Goal: Information Seeking & Learning: Compare options

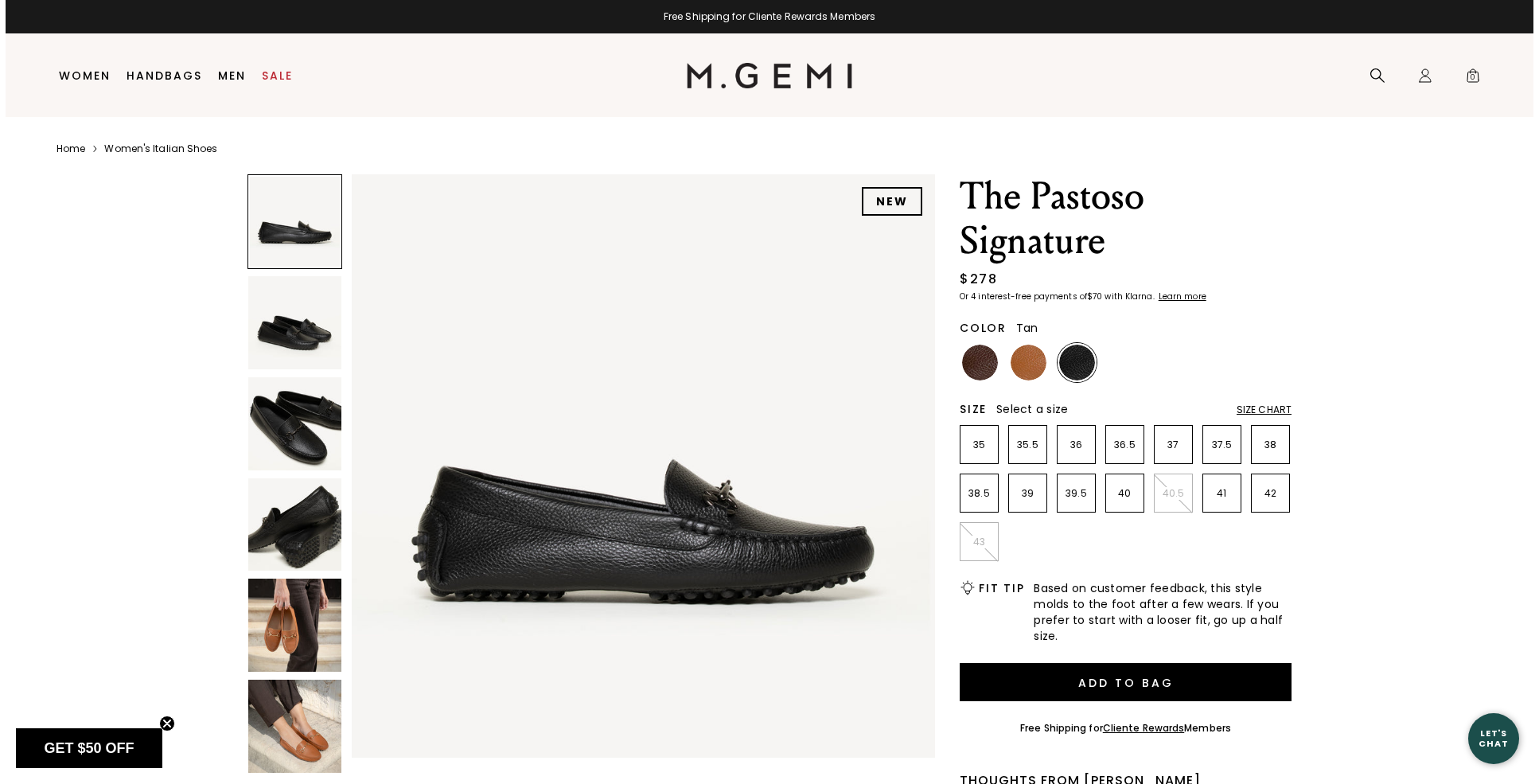
click at [1029, 363] on img at bounding box center [1028, 362] width 35 height 35
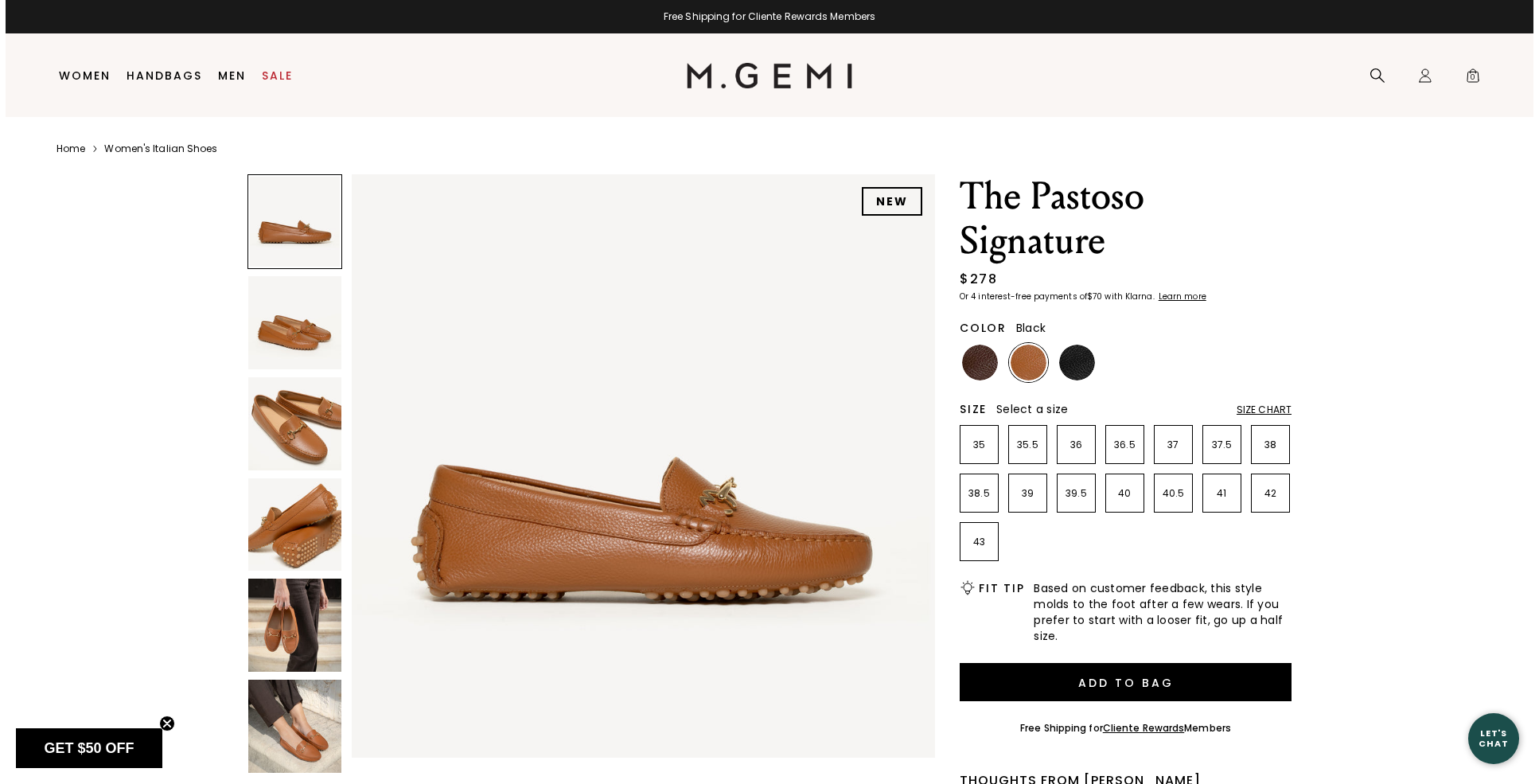
click at [1089, 363] on img at bounding box center [1077, 362] width 35 height 35
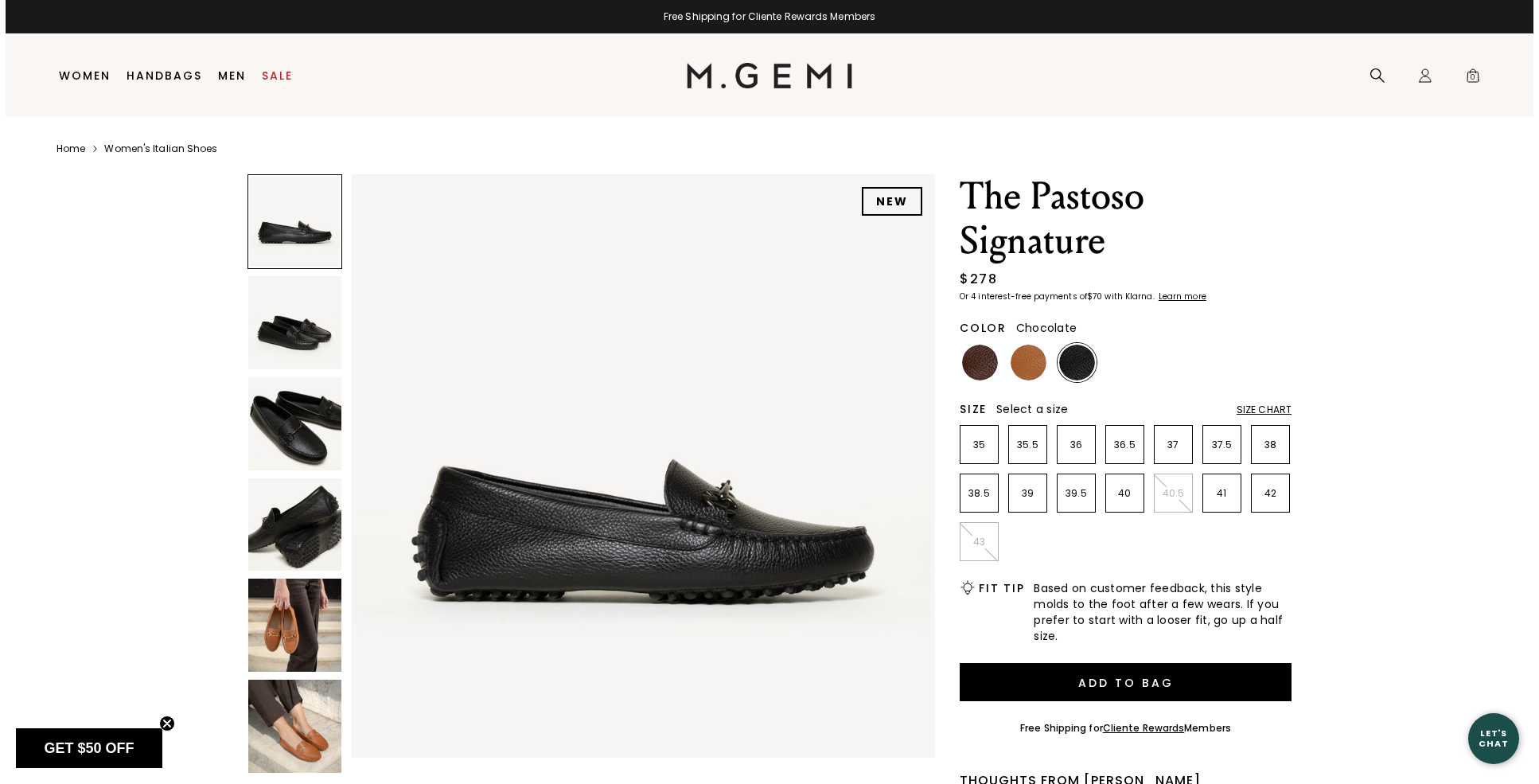
click at [975, 363] on img at bounding box center [979, 362] width 35 height 35
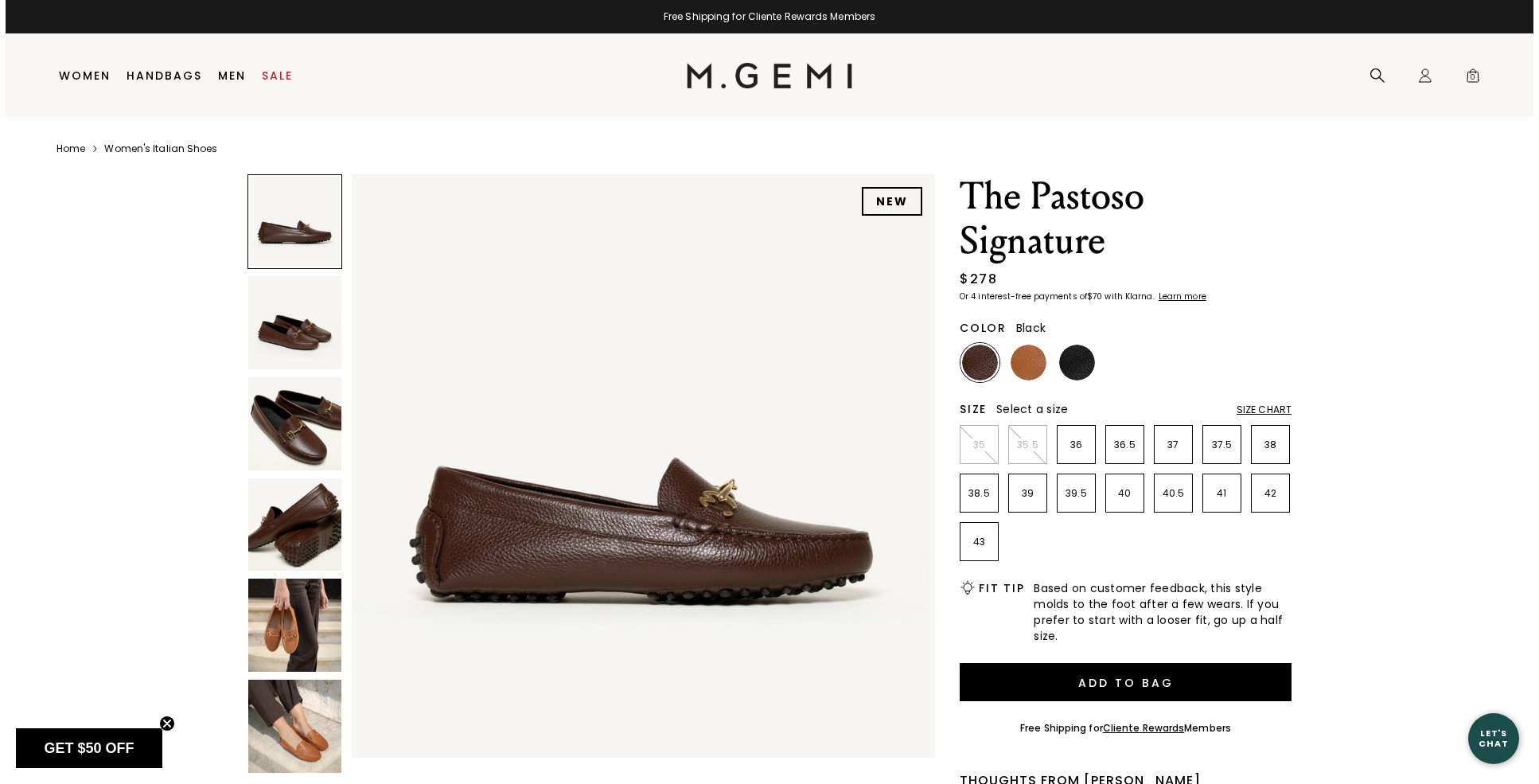
click at [1071, 360] on img at bounding box center [1077, 362] width 35 height 35
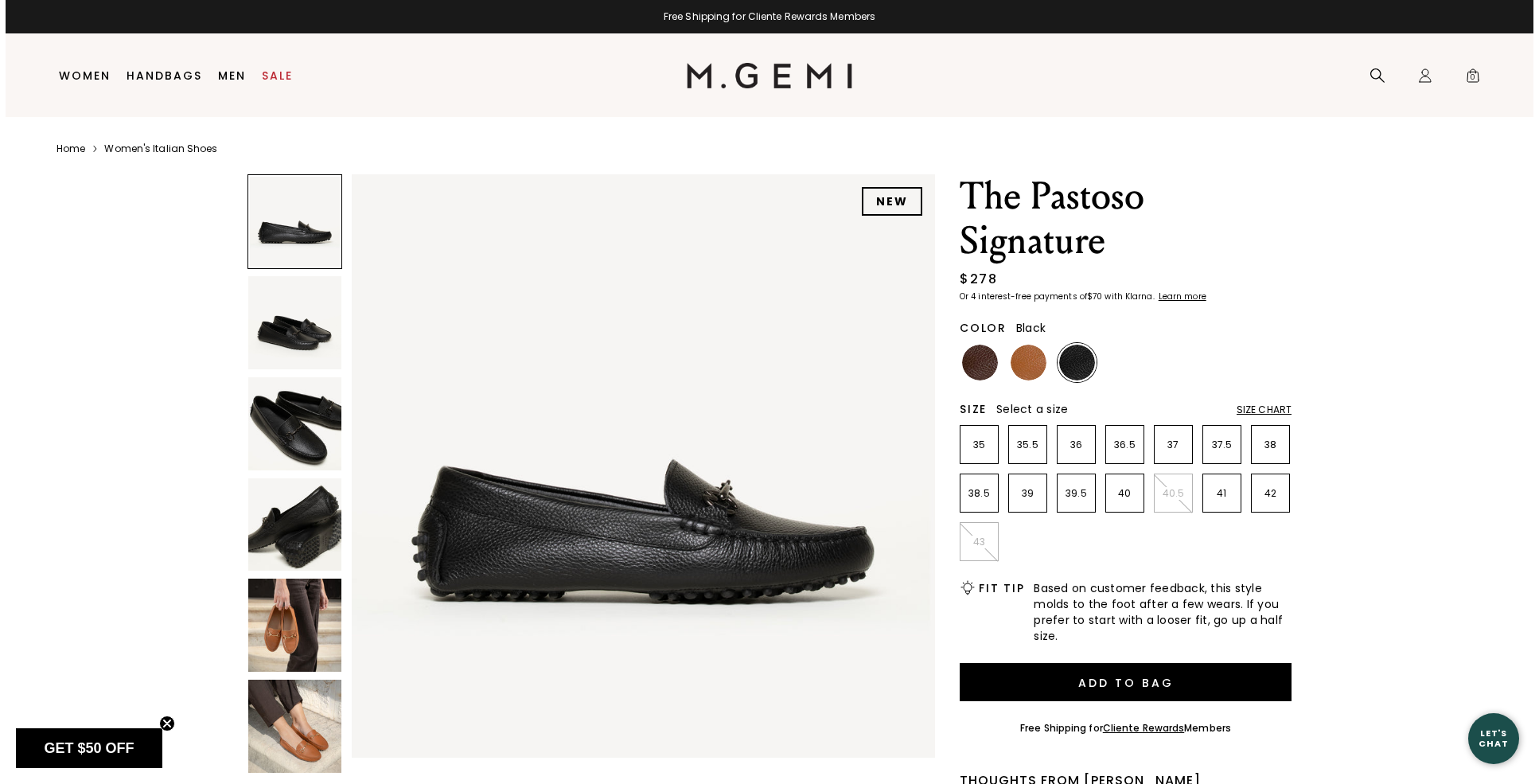
click at [321, 431] on img at bounding box center [294, 423] width 94 height 94
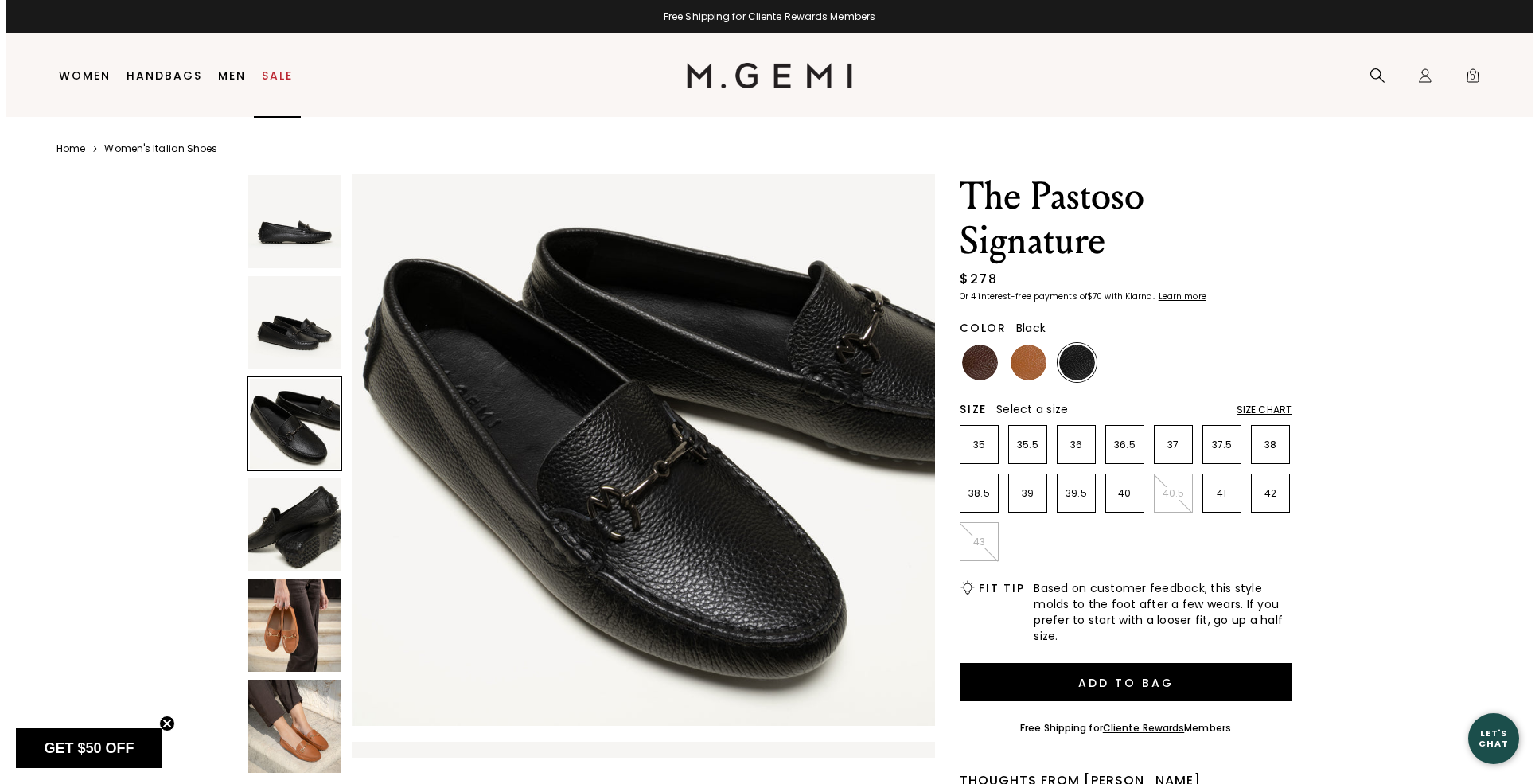
drag, startPoint x: 286, startPoint y: 77, endPoint x: 300, endPoint y: 94, distance: 22.0
click at [285, 77] on link "Sale" at bounding box center [277, 75] width 31 height 13
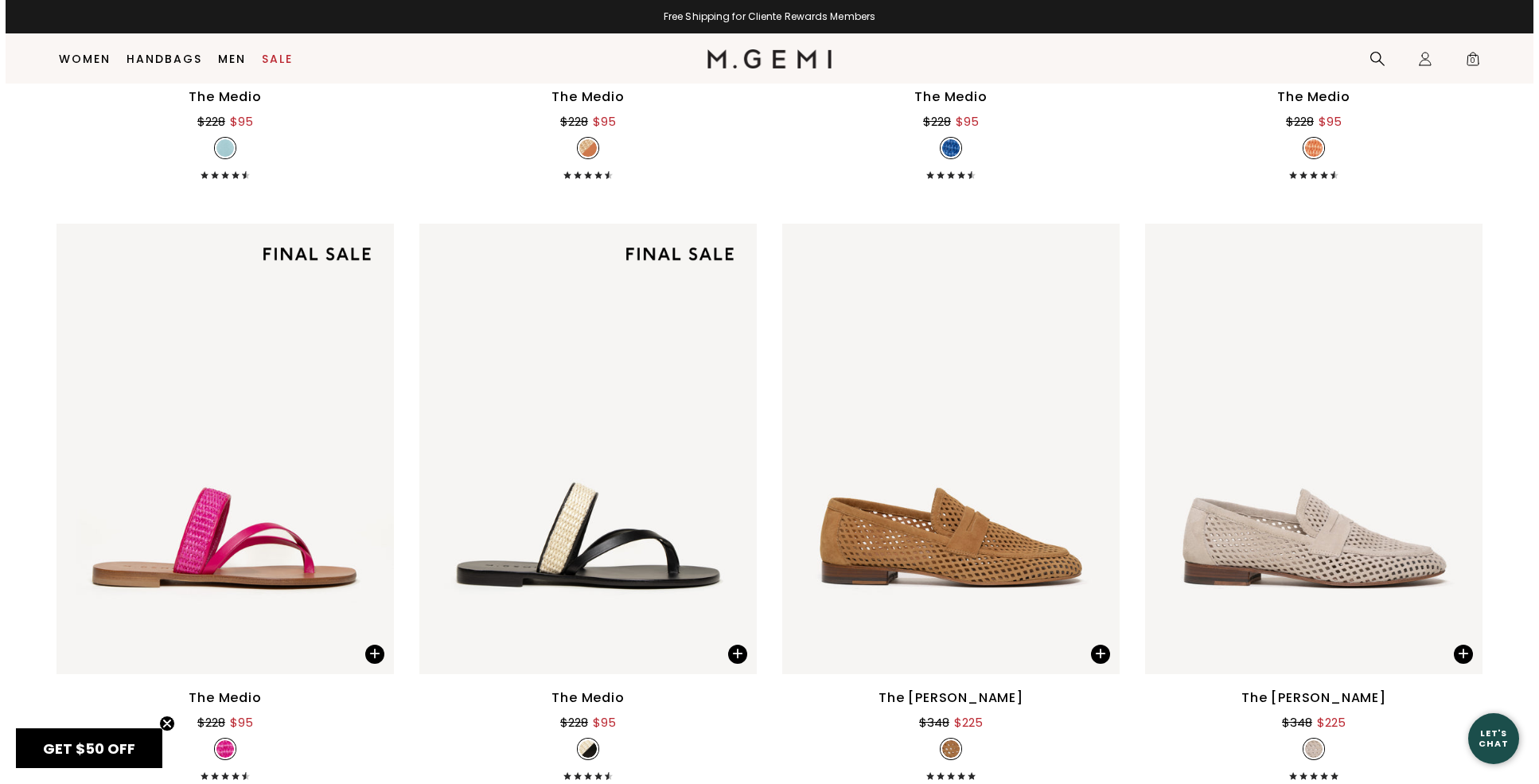
scroll to position [1686, 0]
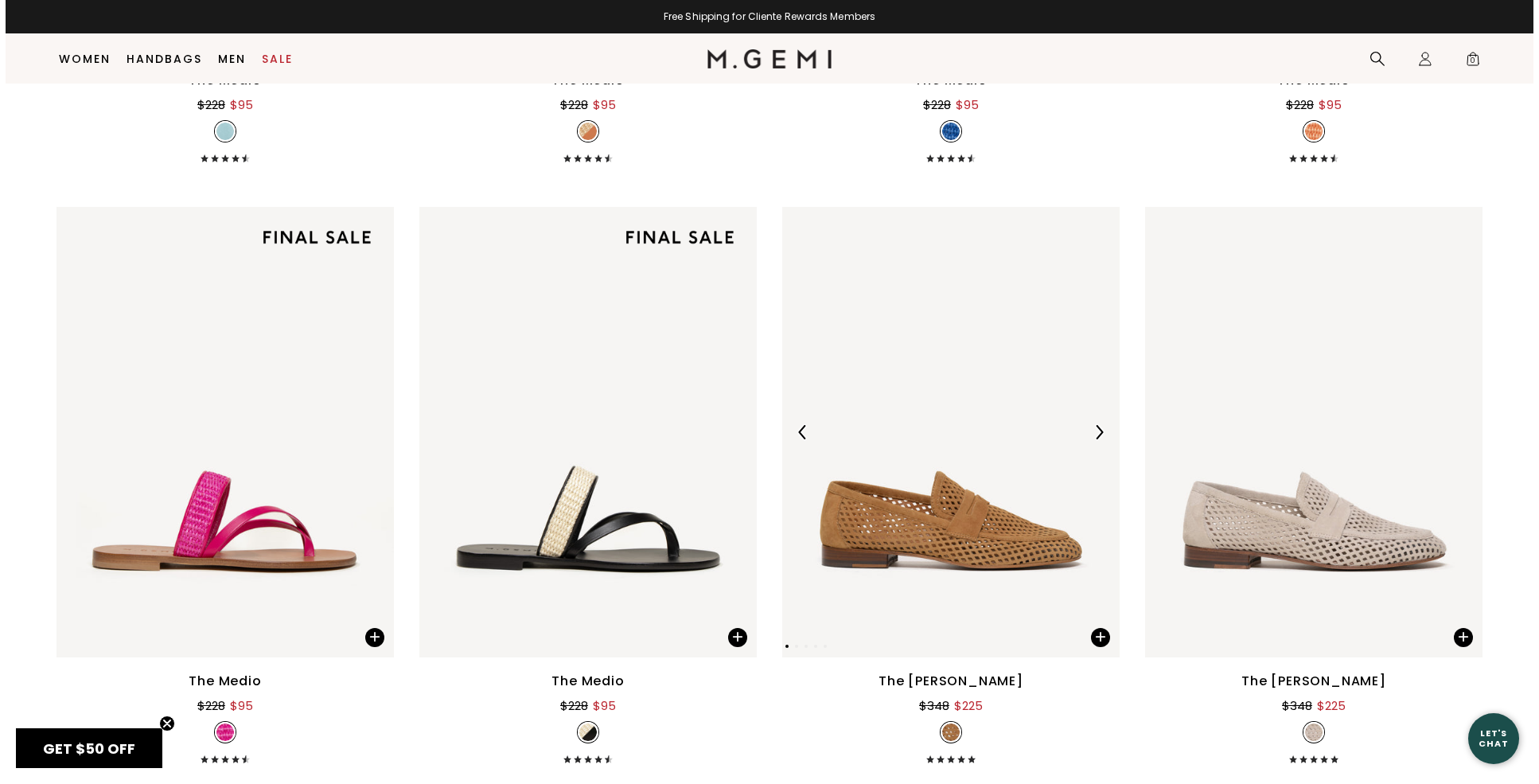
click at [941, 519] on img at bounding box center [950, 432] width 337 height 450
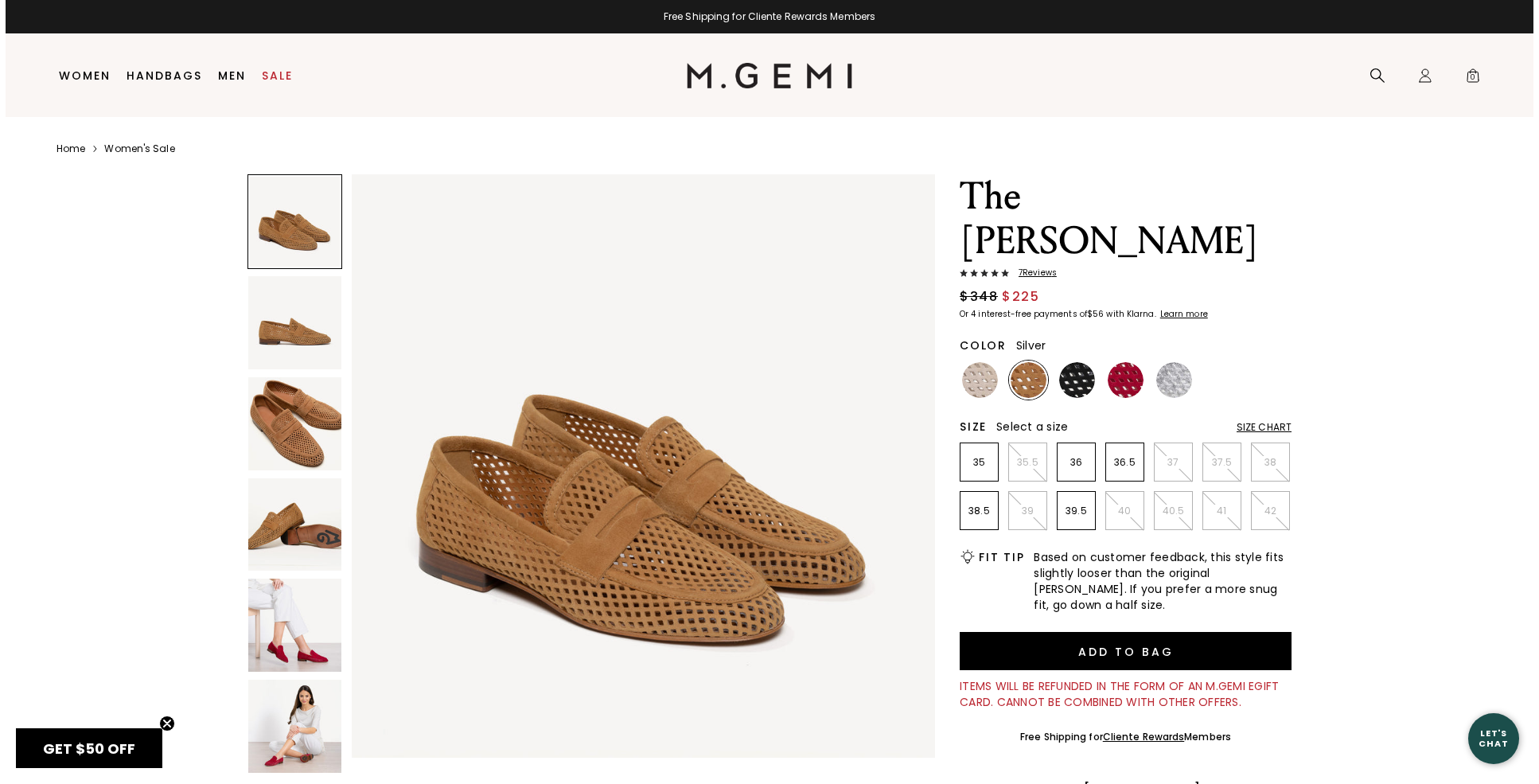
click at [1180, 390] on img at bounding box center [1174, 380] width 35 height 35
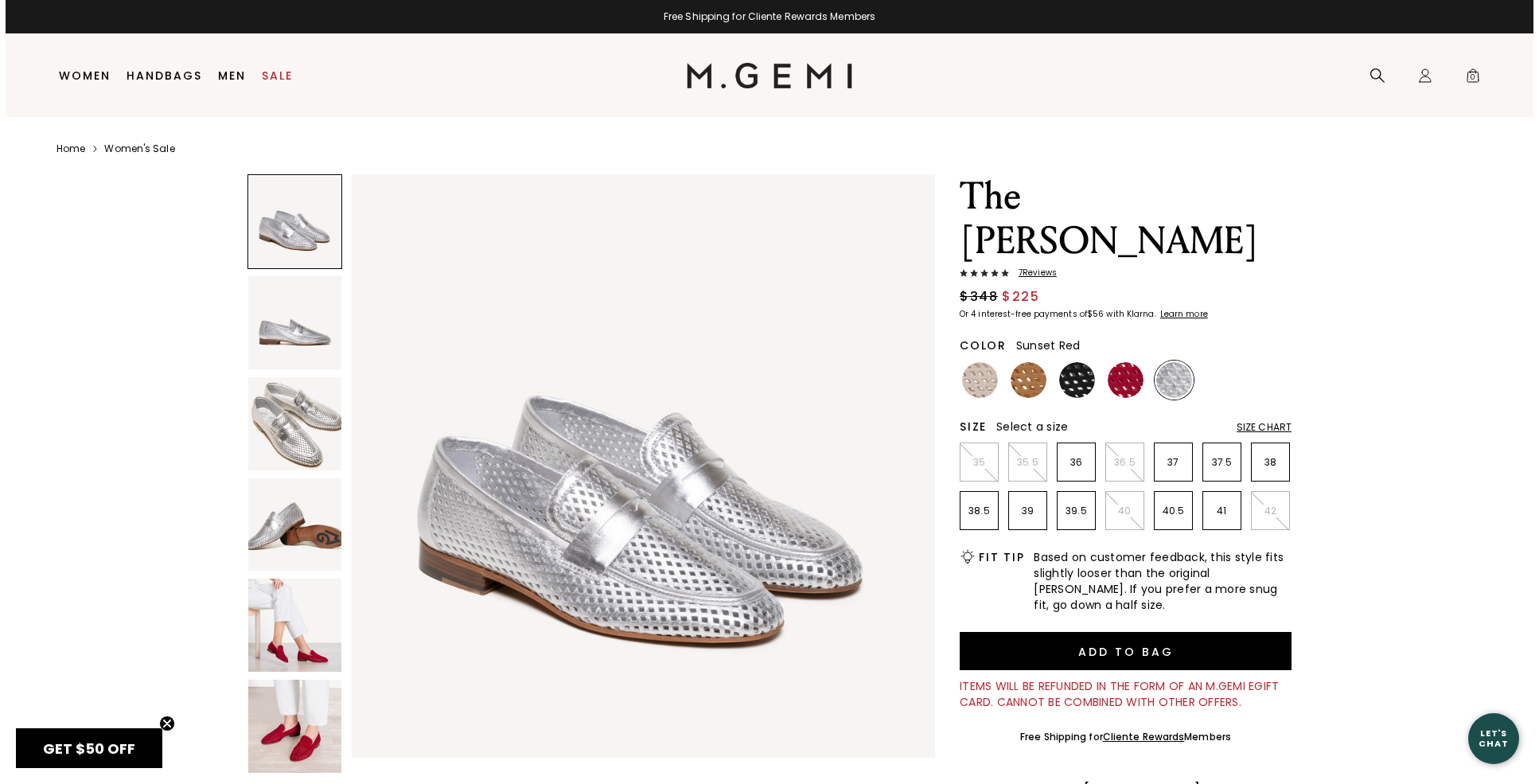
click at [1134, 380] on img at bounding box center [1126, 380] width 35 height 35
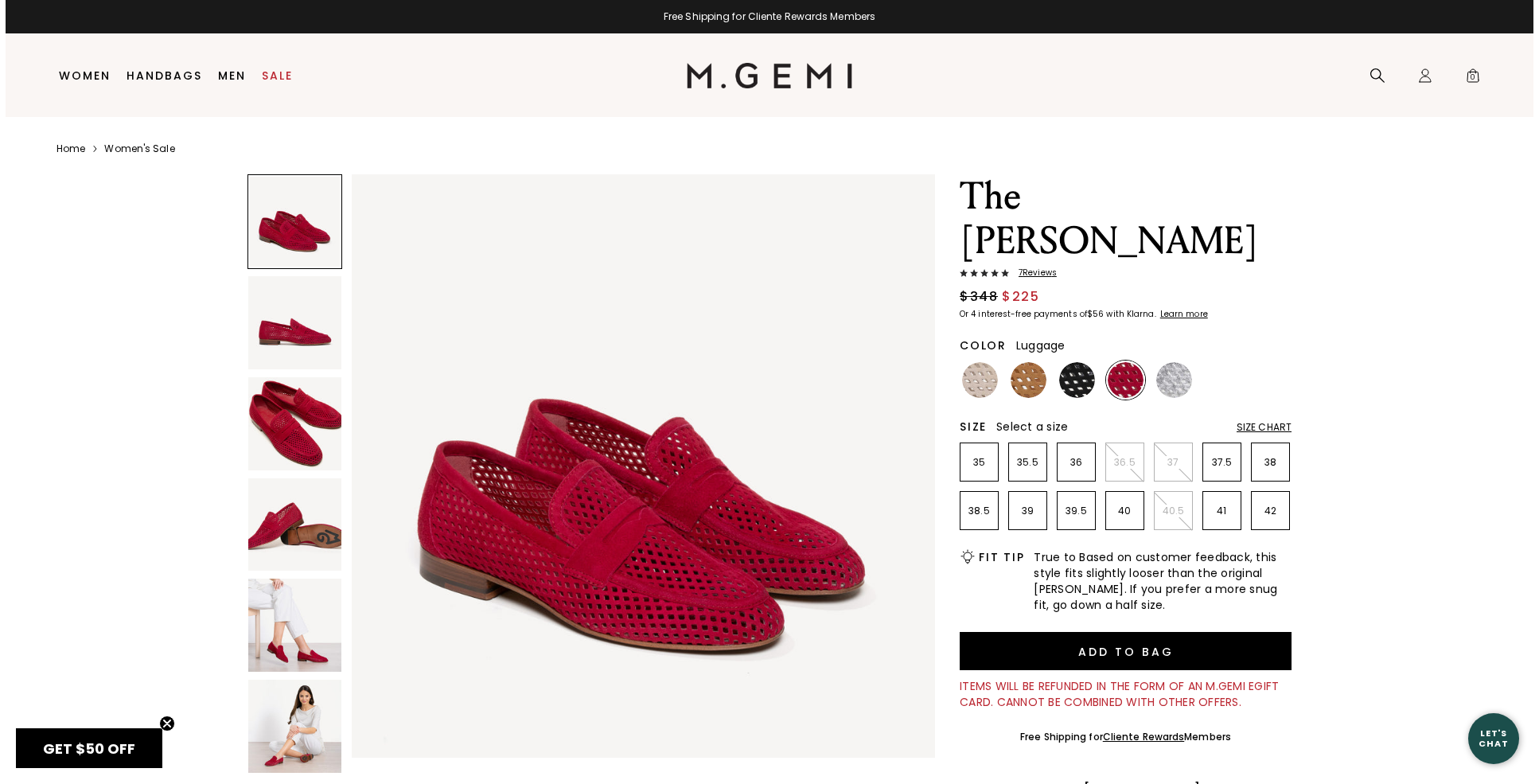
click at [1012, 385] on img at bounding box center [1028, 380] width 35 height 35
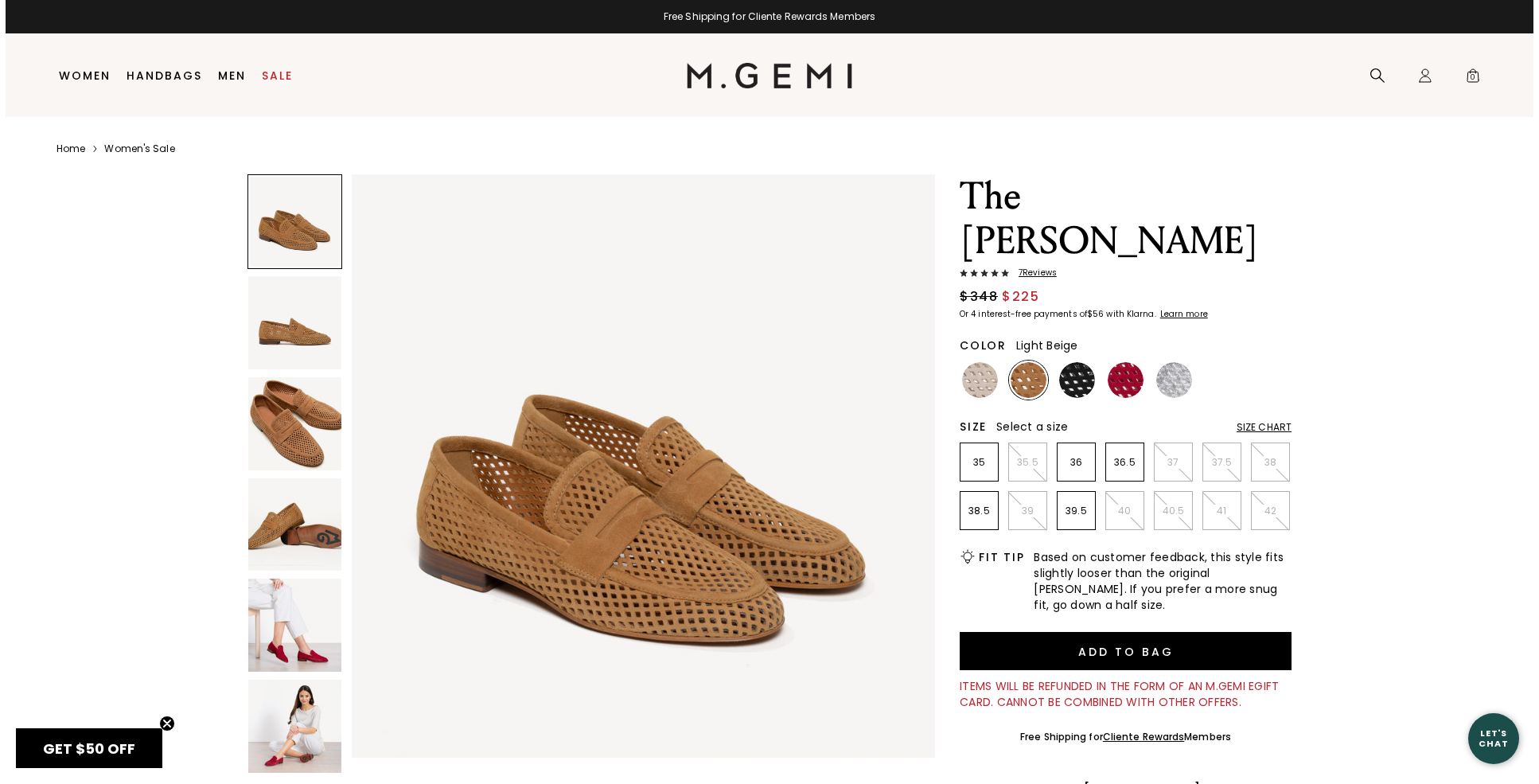
click at [971, 385] on img at bounding box center [979, 380] width 35 height 35
